Goal: Task Accomplishment & Management: Manage account settings

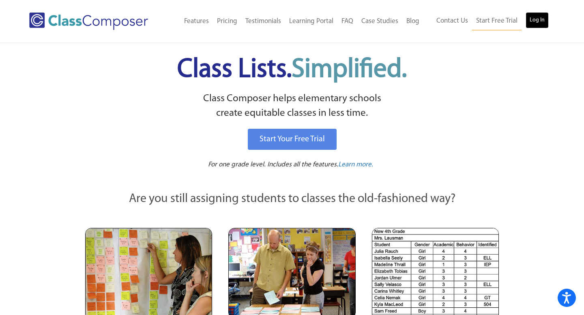
click at [547, 23] on link "Log In" at bounding box center [536, 20] width 23 height 16
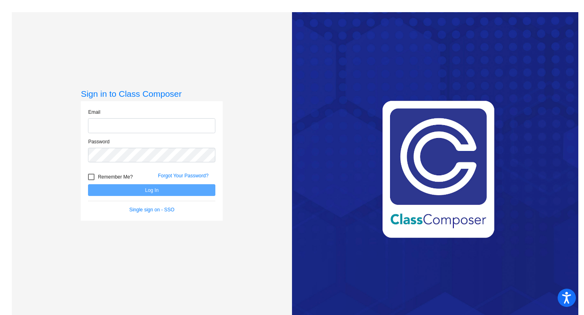
click at [153, 128] on input "email" at bounding box center [151, 125] width 127 height 15
type input "m"
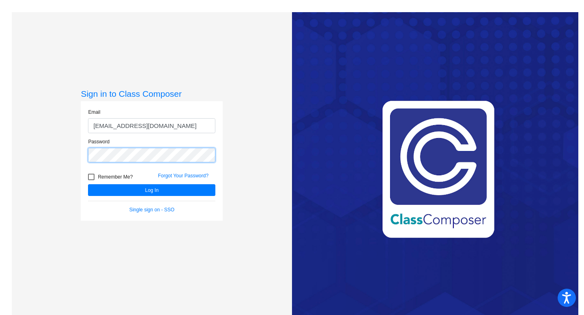
click at [88, 184] on button "Log In" at bounding box center [151, 190] width 127 height 12
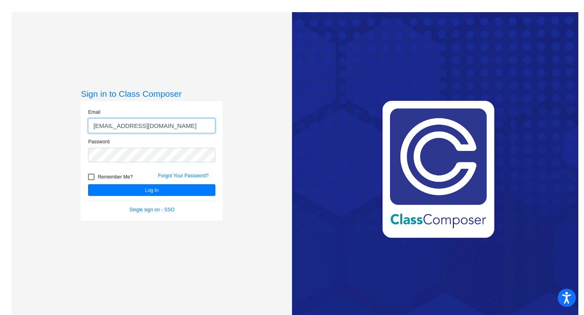
click at [183, 126] on input "atchlm26309e@kent.k12.wa.us" at bounding box center [151, 125] width 127 height 15
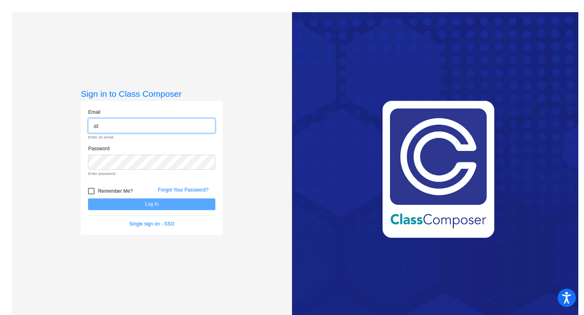
type input "a"
type input "atchlm26309e@kent.k12.wa.us"
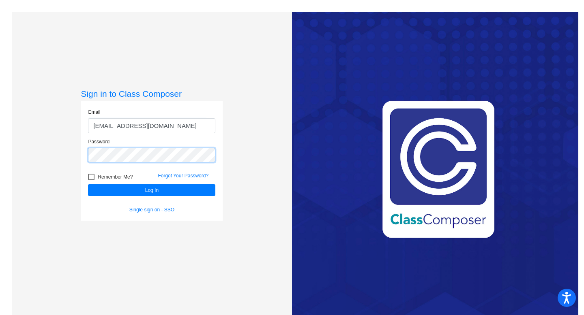
click at [79, 157] on div "Sign in to Class Composer Email atchlm26309e@kent.k12.wa.us Password Remember M…" at bounding box center [152, 169] width 280 height 315
click at [88, 184] on button "Log In" at bounding box center [151, 190] width 127 height 12
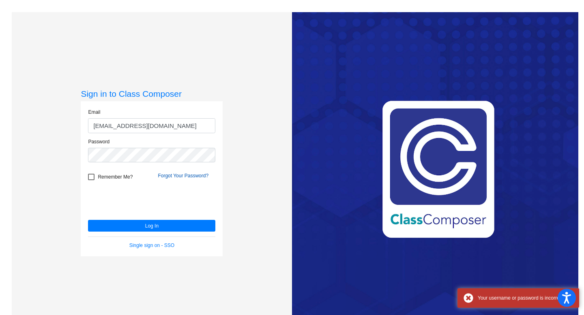
click at [188, 176] on link "Forgot Your Password?" at bounding box center [183, 176] width 51 height 6
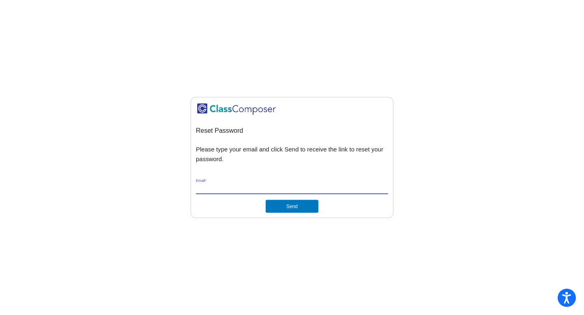
click at [265, 187] on input "Email *" at bounding box center [292, 187] width 192 height 7
type input "atchlm26309e@kent.k12.wa.us"
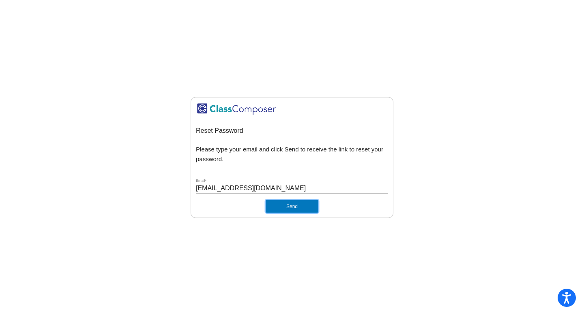
click at [287, 209] on button "Send" at bounding box center [291, 206] width 53 height 13
click at [278, 212] on button "Send" at bounding box center [291, 206] width 53 height 13
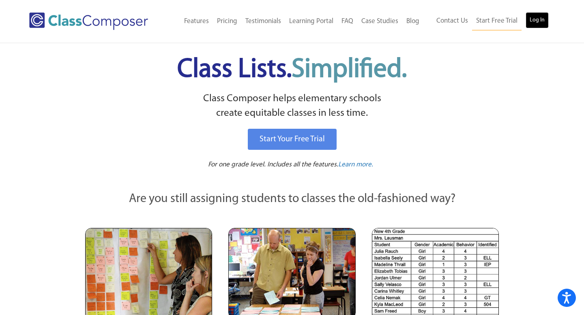
click at [530, 20] on link "Log In" at bounding box center [536, 20] width 23 height 16
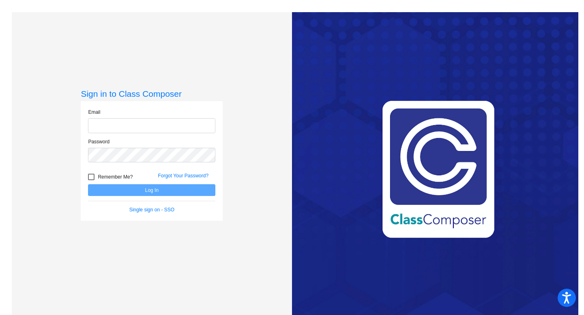
click at [184, 126] on input "email" at bounding box center [151, 125] width 127 height 15
type input "macy.atchley@kent.k12.wa.us"
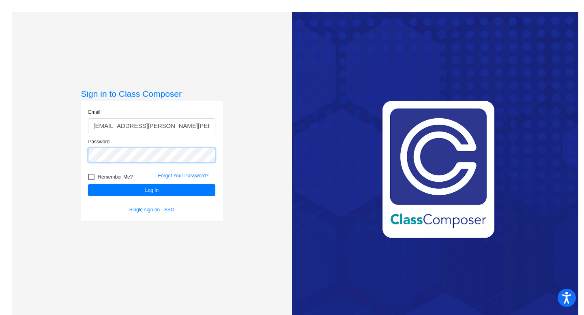
click at [88, 184] on button "Log In" at bounding box center [151, 190] width 127 height 12
click at [57, 157] on div "Sign in to Class Composer Email macy.atchley@kent.k12.wa.us Password Remember M…" at bounding box center [152, 169] width 280 height 315
click at [88, 184] on button "Log In" at bounding box center [151, 190] width 127 height 12
click at [198, 174] on link "Forgot Your Password?" at bounding box center [183, 176] width 51 height 6
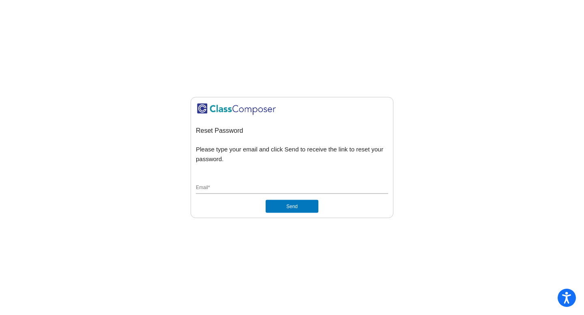
click at [239, 187] on input "Email *" at bounding box center [292, 187] width 192 height 7
type input "macy.atchley@kent.k12.wa.us"
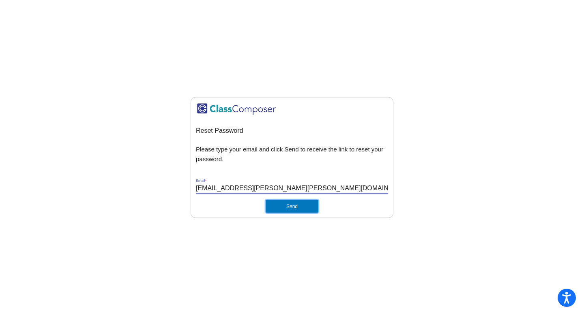
click at [298, 205] on button "Send" at bounding box center [291, 206] width 53 height 13
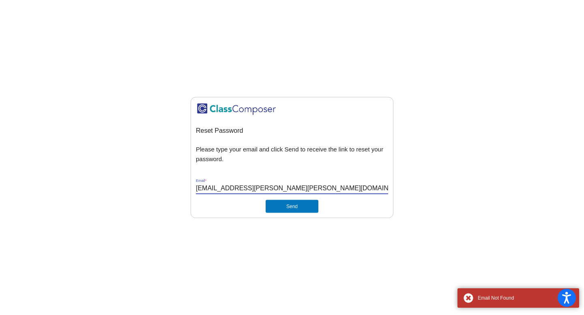
drag, startPoint x: 287, startPoint y: 188, endPoint x: 159, endPoint y: 187, distance: 127.7
click at [159, 187] on mat-sidenav-content "Reset Password Please type your email and click Send to receive the link to res…" at bounding box center [292, 157] width 584 height 315
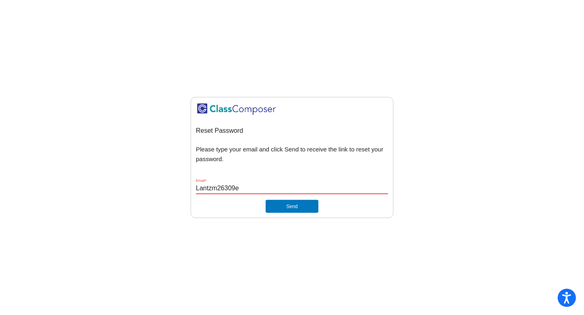
type input "Lantzm26309e"
click at [266, 190] on input "Lantzm26309e" at bounding box center [292, 187] width 192 height 7
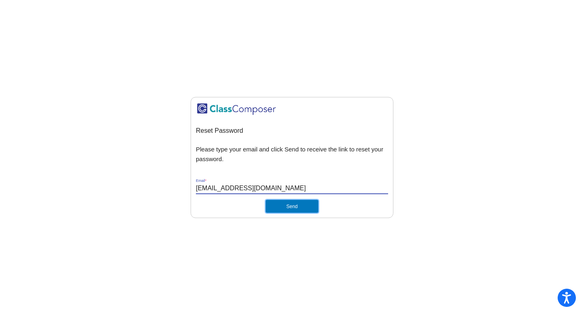
click at [298, 208] on button "Send" at bounding box center [291, 206] width 53 height 13
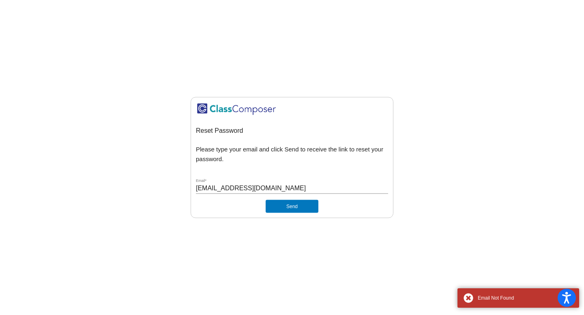
click at [237, 189] on input "Lantzm26309e@kent.k12.wa.us" at bounding box center [292, 187] width 192 height 7
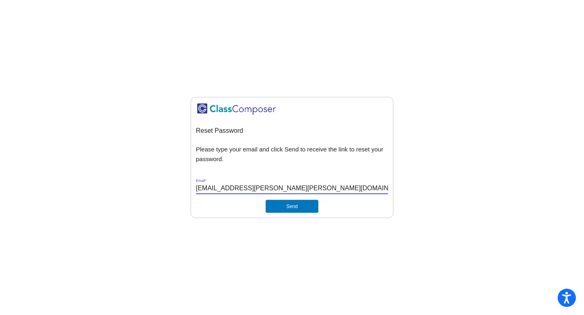
type input "macy.lantz@kent.k12.wa.us"
click at [265, 200] on button "Send" at bounding box center [291, 206] width 53 height 13
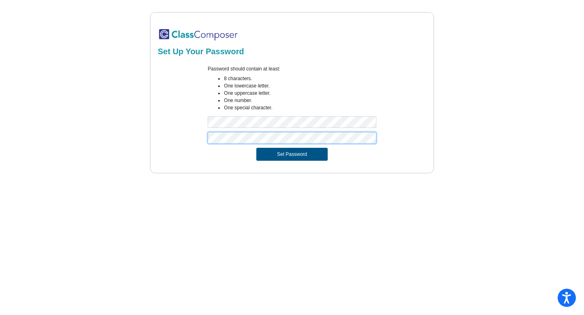
click at [256, 148] on button "Set Password" at bounding box center [291, 154] width 71 height 13
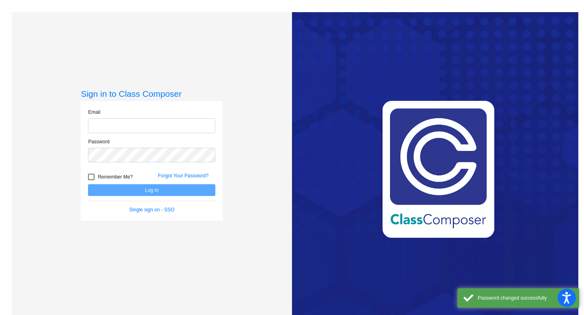
click at [191, 126] on input "email" at bounding box center [151, 125] width 127 height 15
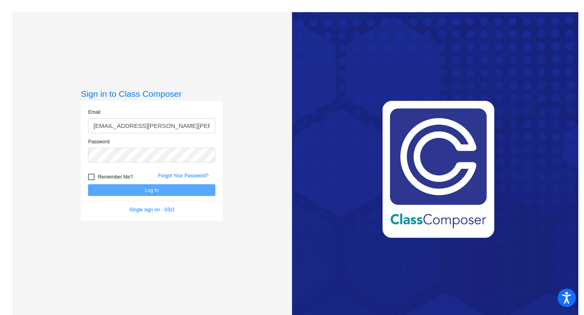
type input "[EMAIL_ADDRESS][PERSON_NAME][PERSON_NAME][DOMAIN_NAME]"
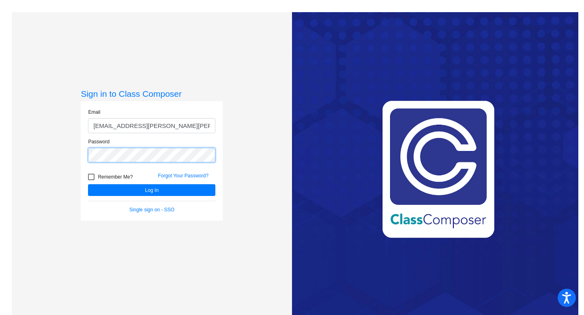
click at [88, 184] on button "Log In" at bounding box center [151, 190] width 127 height 12
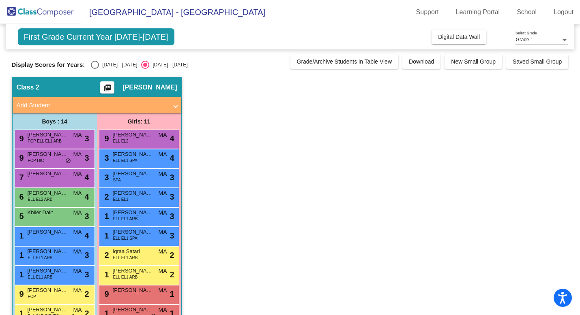
click at [550, 41] on div "Grade 1" at bounding box center [537, 40] width 45 height 6
click at [426, 116] on div at bounding box center [290, 157] width 580 height 315
click at [566, 14] on link "Logout" at bounding box center [563, 12] width 33 height 13
